Goal: Communication & Community: Share content

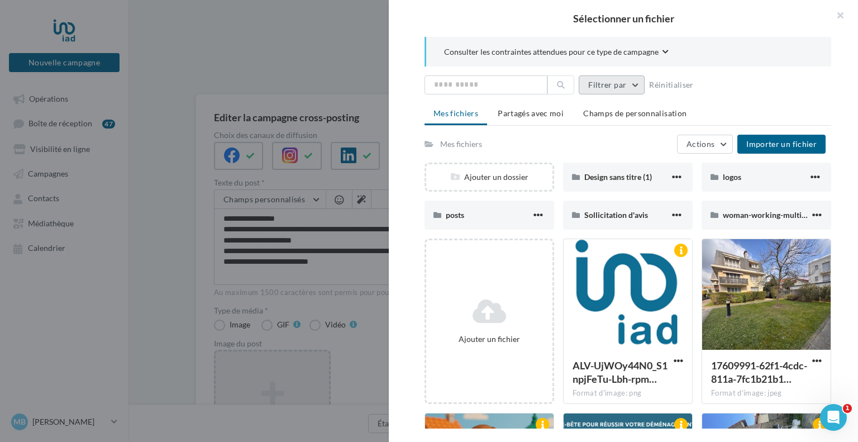
scroll to position [15, 0]
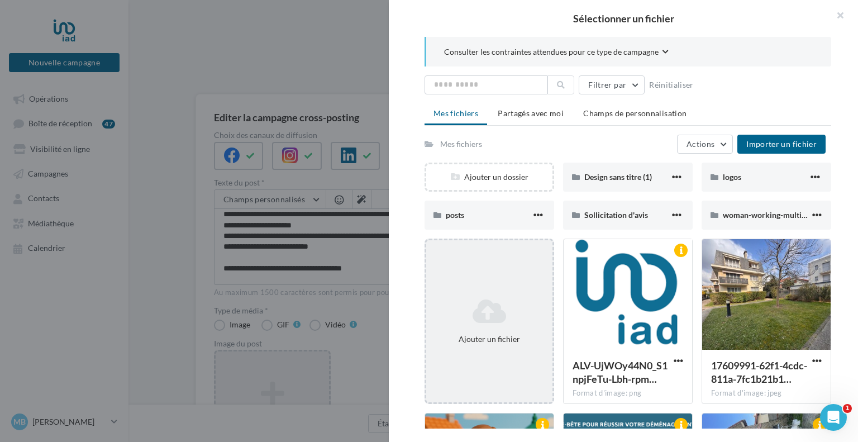
click at [516, 284] on div "Ajouter un fichier" at bounding box center [490, 321] width 130 height 165
click at [483, 279] on div "Ajouter un fichier" at bounding box center [490, 321] width 130 height 165
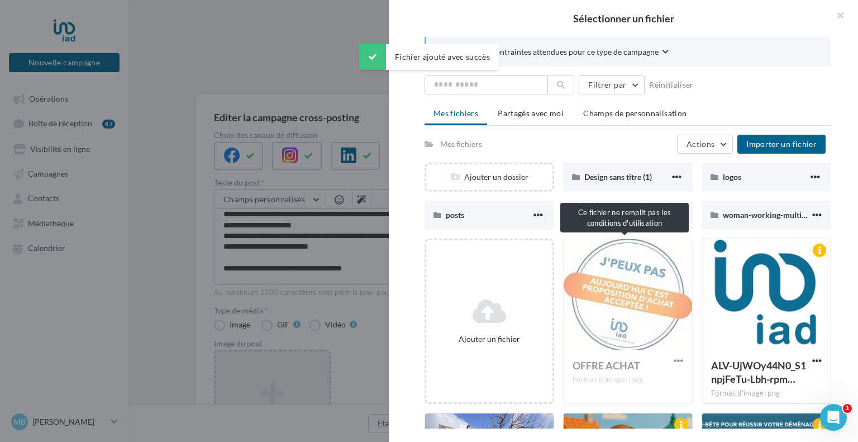
click at [624, 302] on div "OFFRE ACHAT Format d'image: jpeg" at bounding box center [628, 321] width 130 height 165
click at [637, 301] on div "OFFRE ACHAT Format d'image: jpeg" at bounding box center [628, 321] width 130 height 165
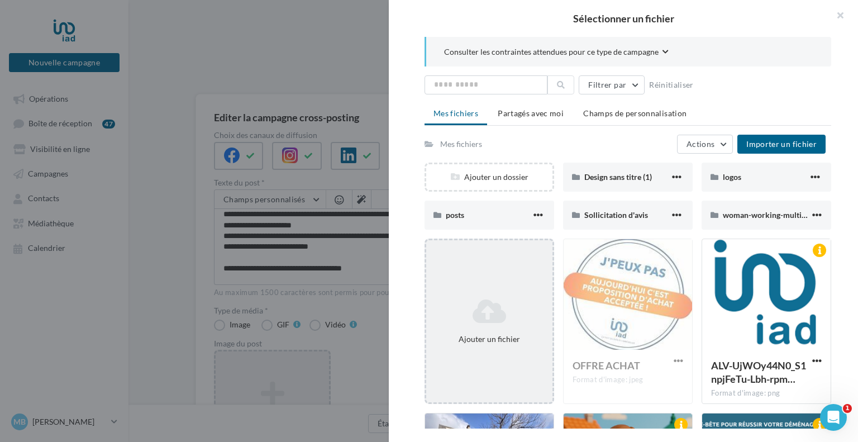
click at [514, 344] on div "Ajouter un fichier" at bounding box center [489, 339] width 117 height 11
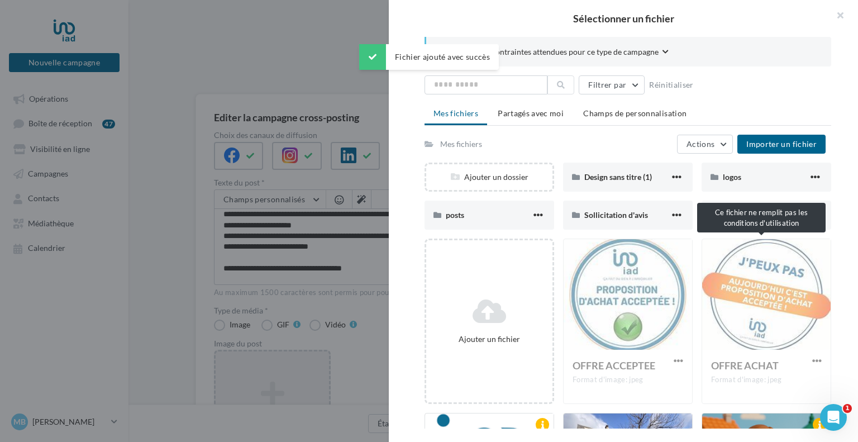
click at [791, 320] on div "OFFRE ACHAT Format d'image: jpeg" at bounding box center [767, 321] width 130 height 165
click at [815, 364] on div "OFFRE ACHAT Format d'image: jpeg" at bounding box center [767, 321] width 130 height 165
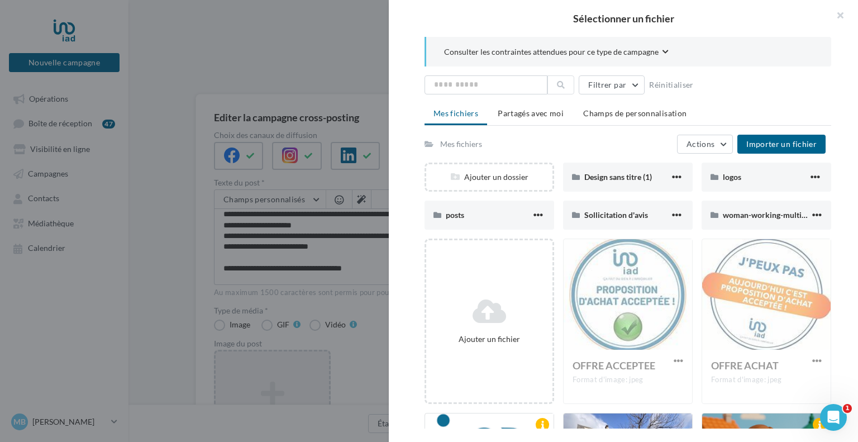
click at [811, 358] on div "OFFRE ACHAT Format d'image: jpeg" at bounding box center [767, 321] width 130 height 165
click at [838, 14] on button "button" at bounding box center [836, 17] width 45 height 34
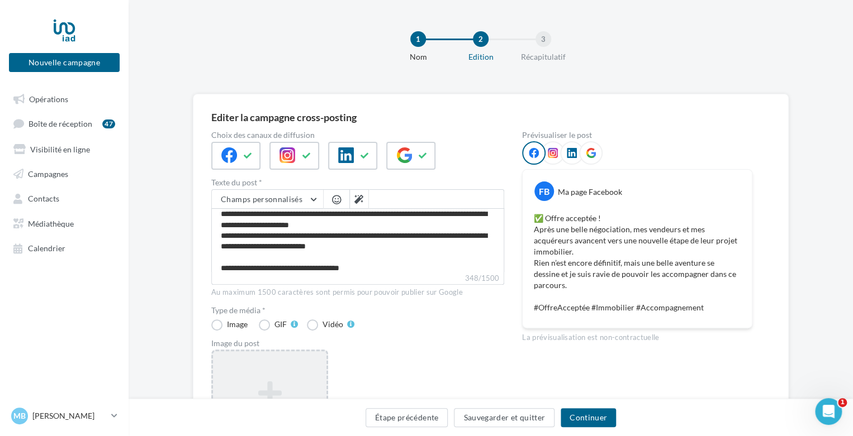
click at [291, 384] on icon at bounding box center [269, 393] width 105 height 27
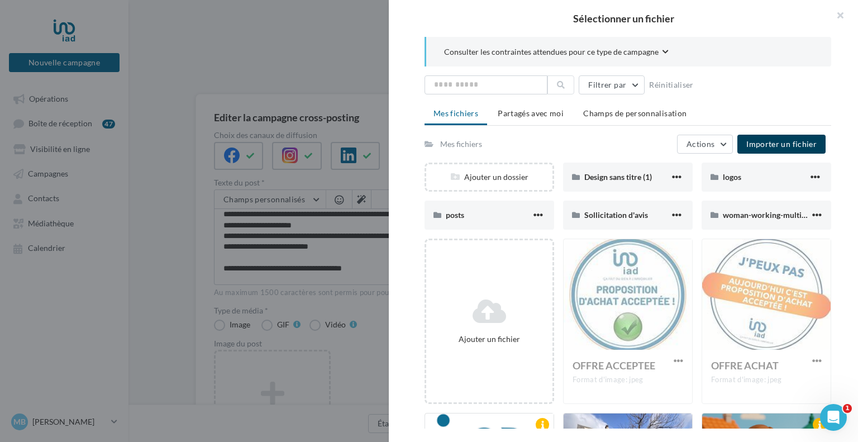
click at [775, 141] on span "Importer un fichier" at bounding box center [782, 144] width 70 height 10
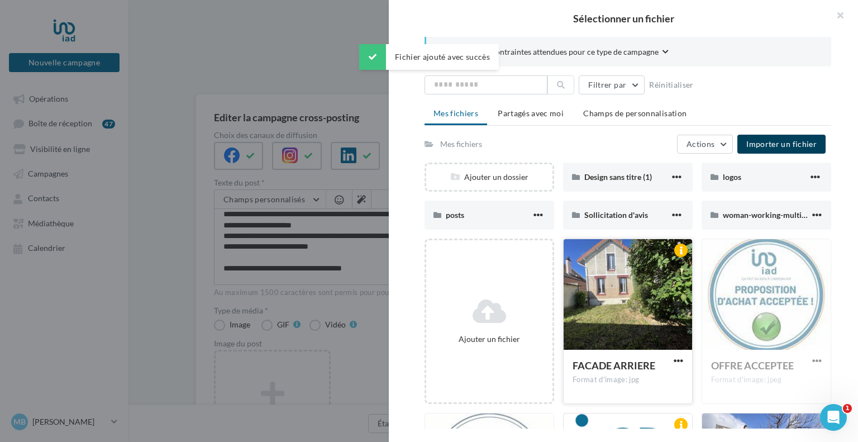
click at [592, 296] on div at bounding box center [628, 295] width 129 height 112
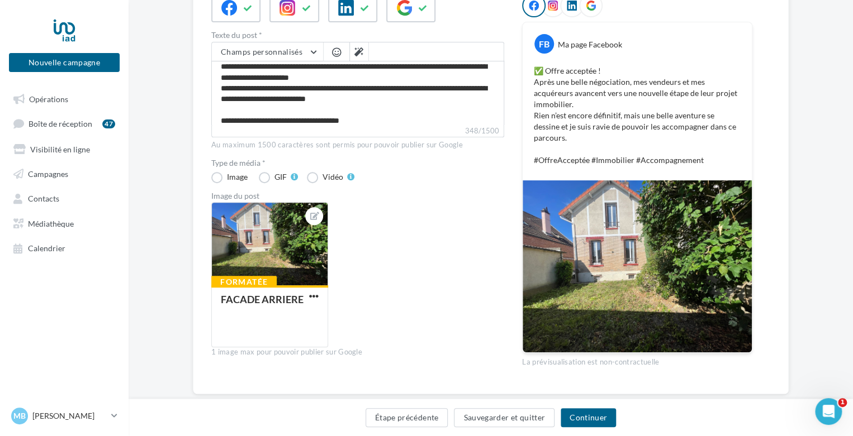
scroll to position [161, 0]
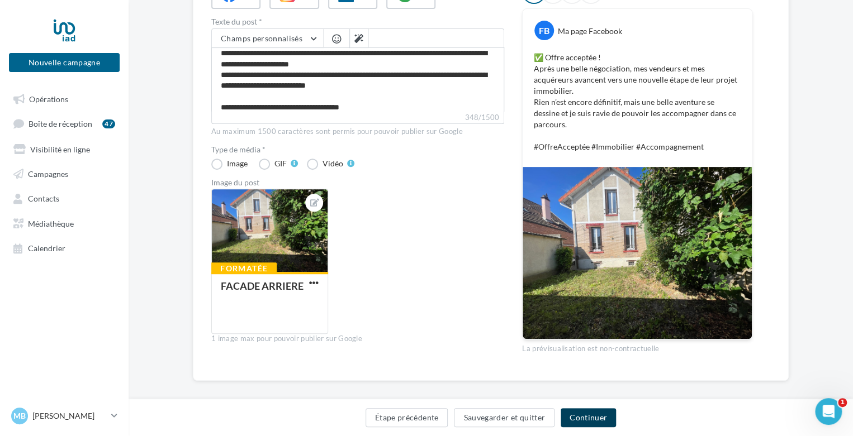
click at [606, 421] on button "Continuer" at bounding box center [588, 418] width 55 height 19
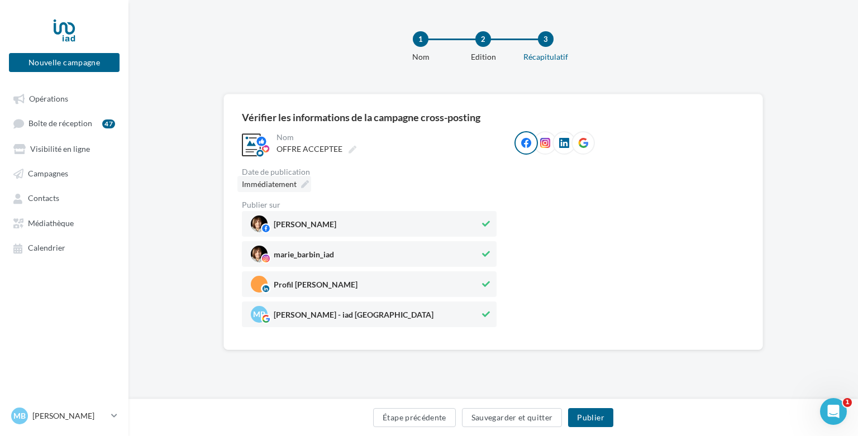
click at [299, 185] on div "Immédiatement" at bounding box center [275, 184] width 74 height 16
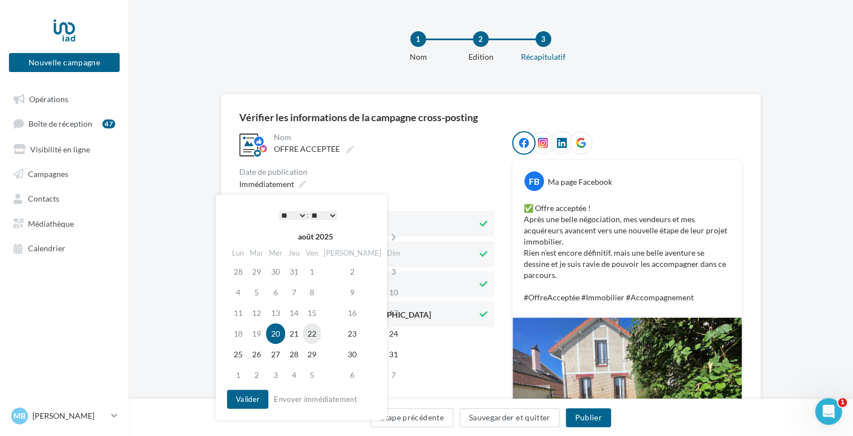
click at [321, 333] on td "22" at bounding box center [312, 334] width 18 height 21
click at [253, 398] on button "Valider" at bounding box center [247, 399] width 41 height 19
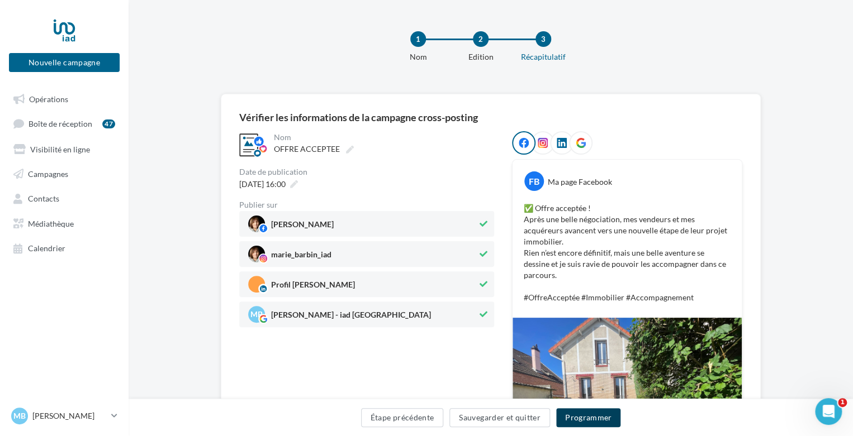
click at [590, 415] on button "Programmer" at bounding box center [588, 418] width 65 height 19
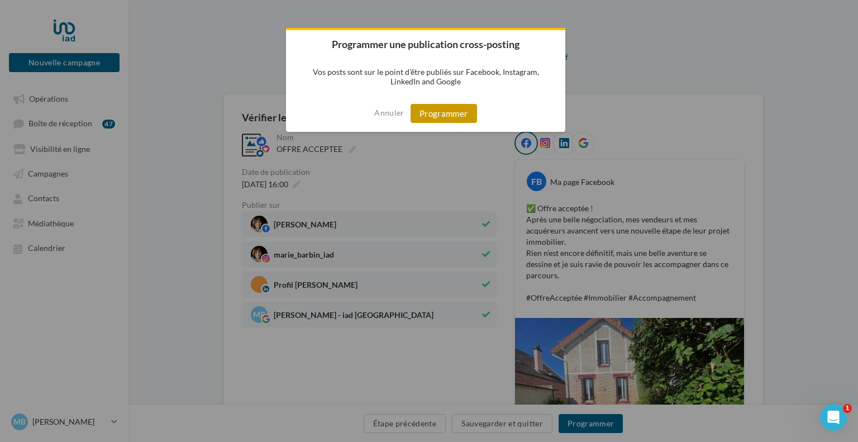
click at [464, 115] on button "Programmer" at bounding box center [444, 113] width 67 height 19
